Goal: Task Accomplishment & Management: Complete application form

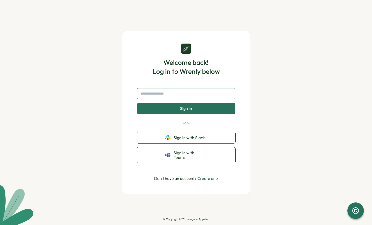
click at [197, 99] on input "text" at bounding box center [186, 93] width 98 height 11
click at [282, 46] on div "Welcome back! Log in to Wrenly below Sign in -or- Sign in with Slack Sign in wi…" at bounding box center [186, 112] width 372 height 225
click at [204, 96] on input "text" at bounding box center [186, 93] width 98 height 11
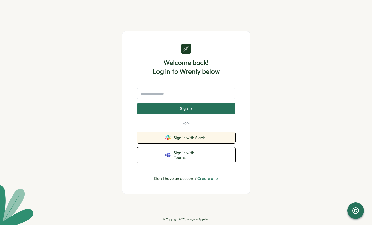
click at [193, 137] on button "Sign in with Slack" at bounding box center [186, 137] width 98 height 11
click at [212, 176] on link "Create one" at bounding box center [208, 178] width 21 height 5
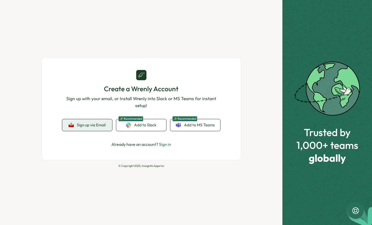
click at [88, 123] on span "Sign up via Email" at bounding box center [91, 125] width 29 height 5
